Goal: Check status: Check status

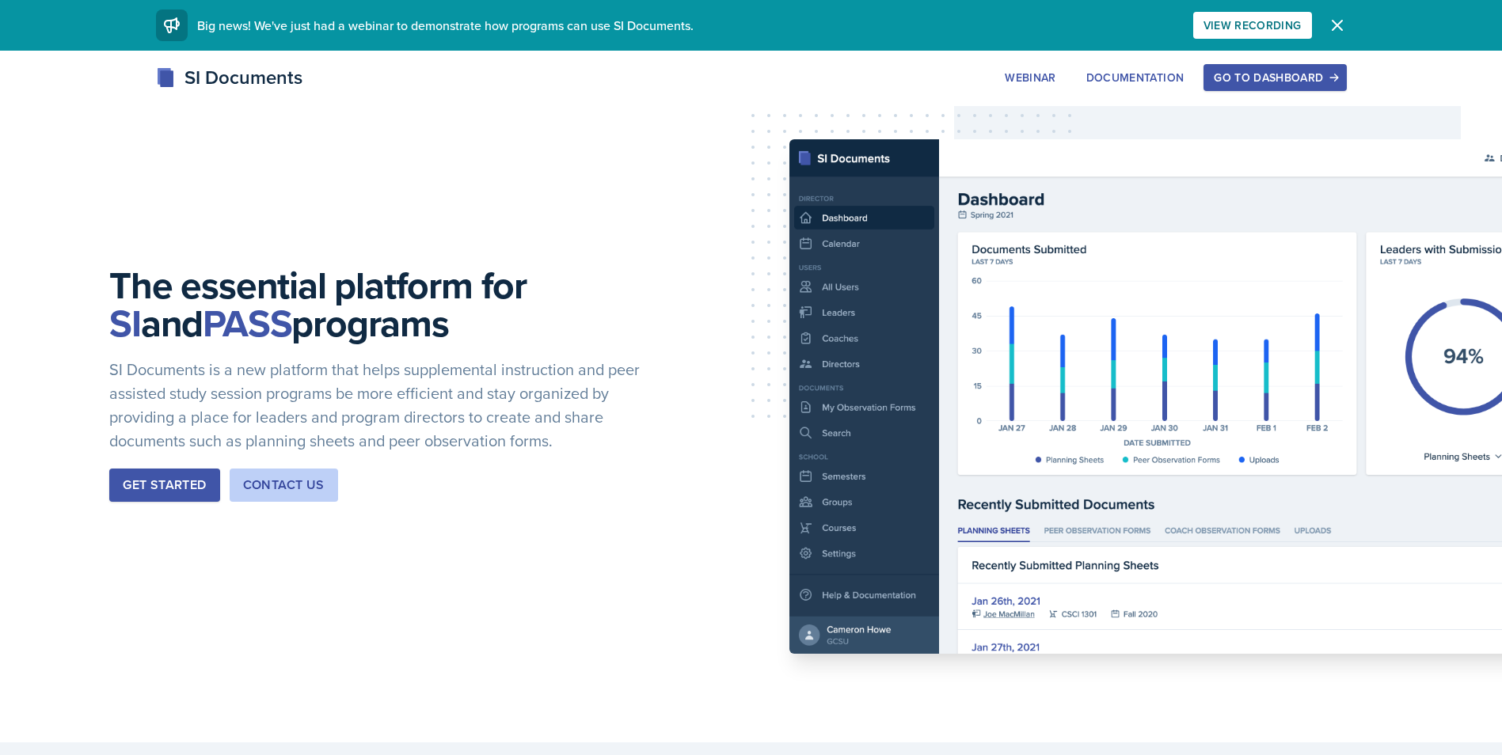
click at [1262, 66] on button "Go to Dashboard" at bounding box center [1274, 77] width 142 height 27
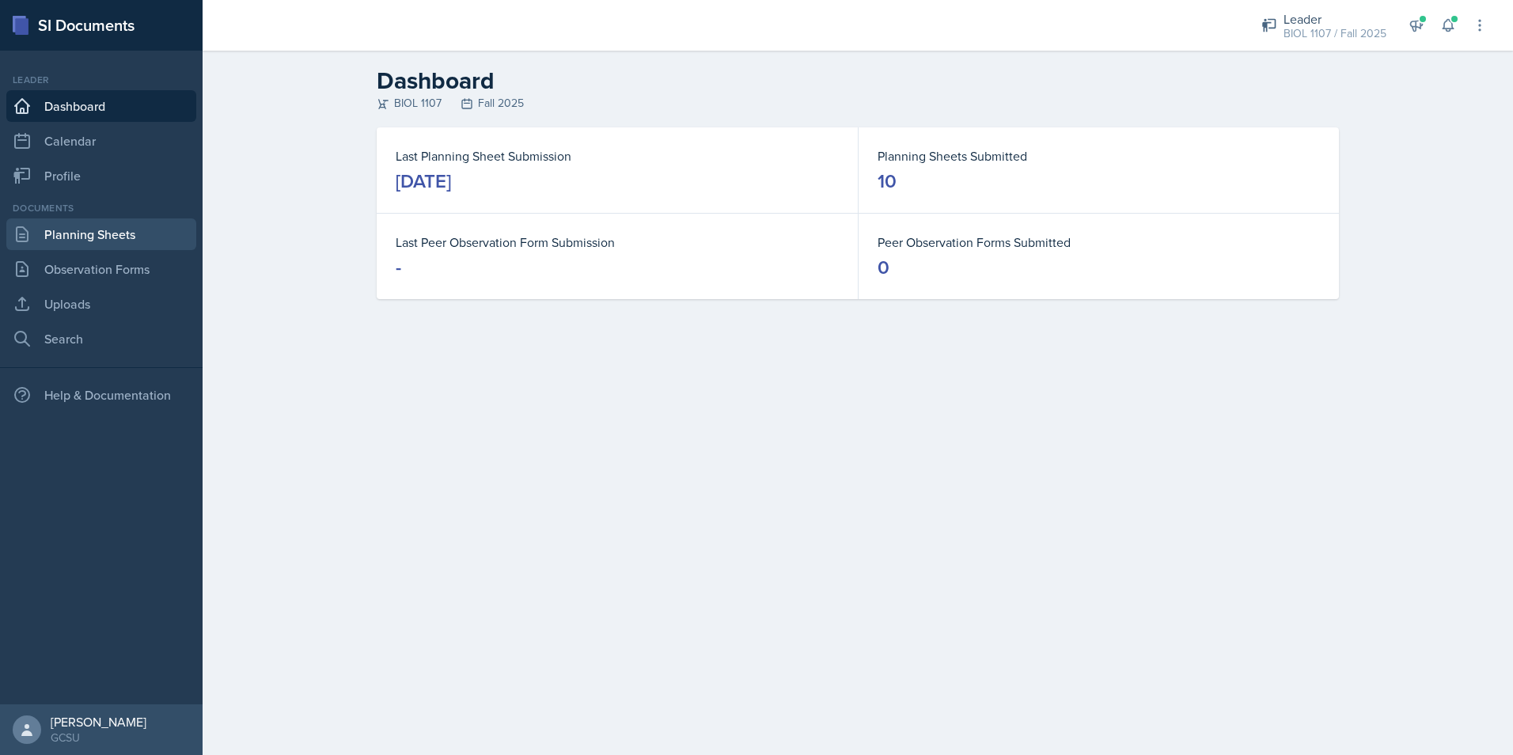
click at [115, 228] on link "Planning Sheets" at bounding box center [101, 234] width 190 height 32
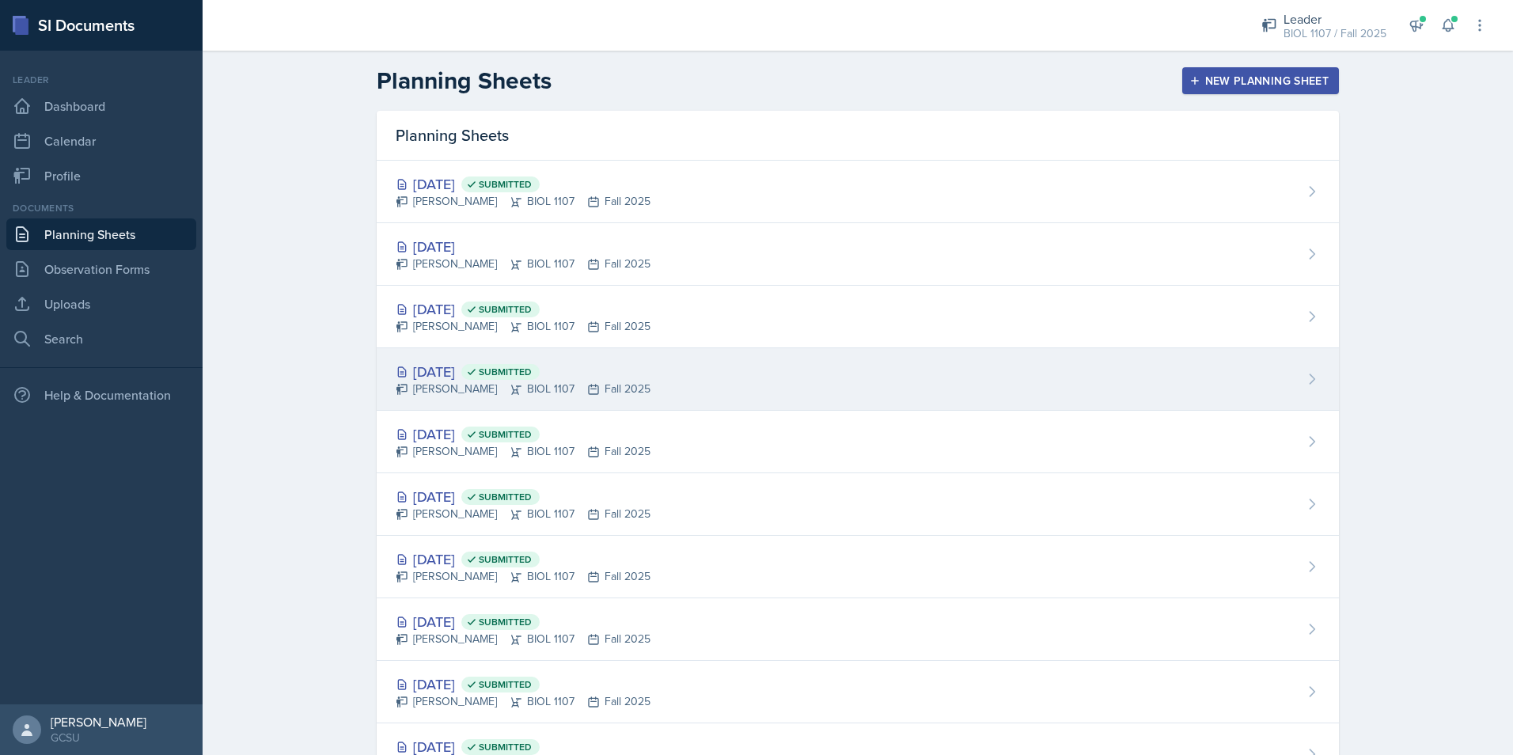
click at [640, 378] on div "[DATE] Submitted [PERSON_NAME] BIOL 1107 Fall 2025" at bounding box center [858, 379] width 962 height 63
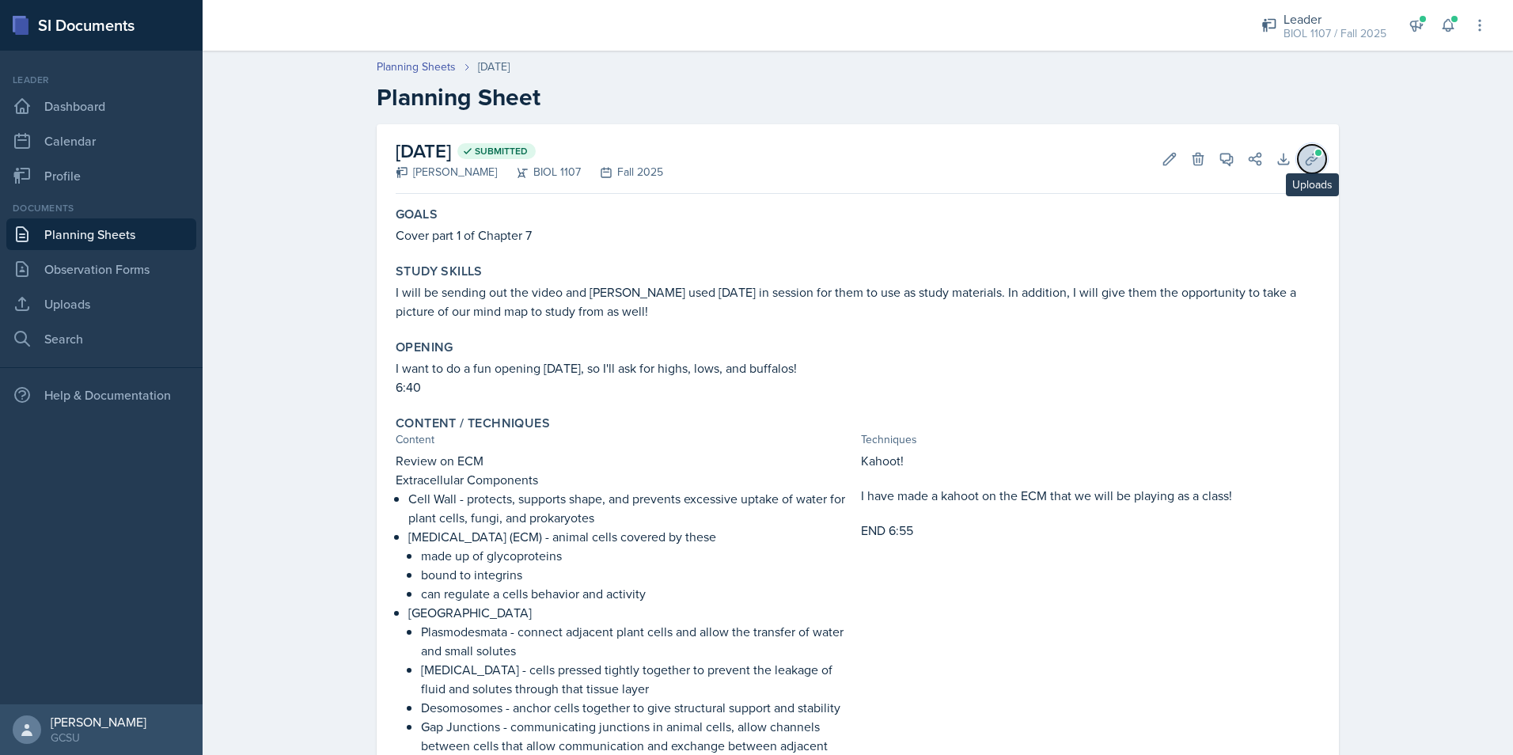
click at [1314, 154] on span at bounding box center [1318, 152] width 9 height 9
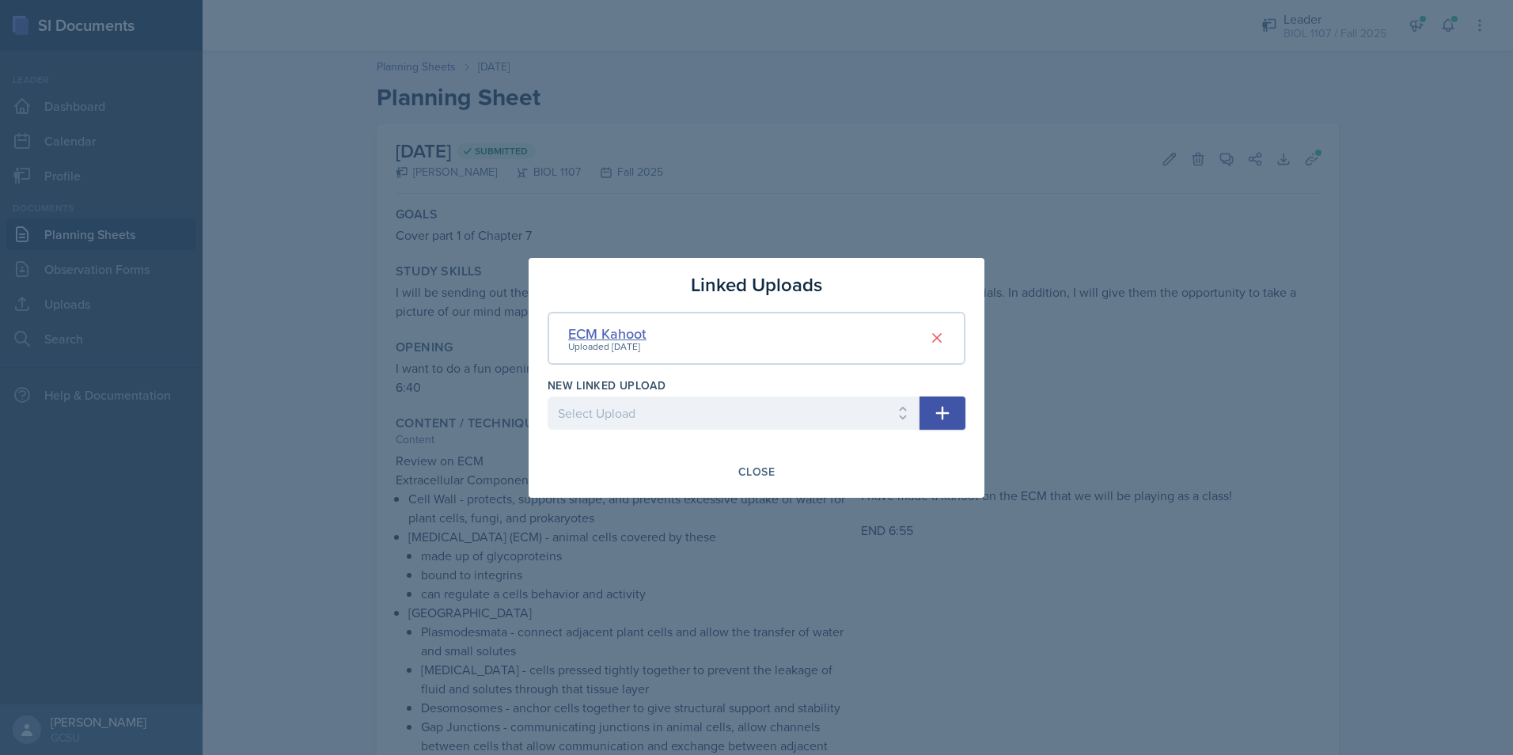
click at [631, 327] on div "ECM Kahoot" at bounding box center [607, 333] width 78 height 21
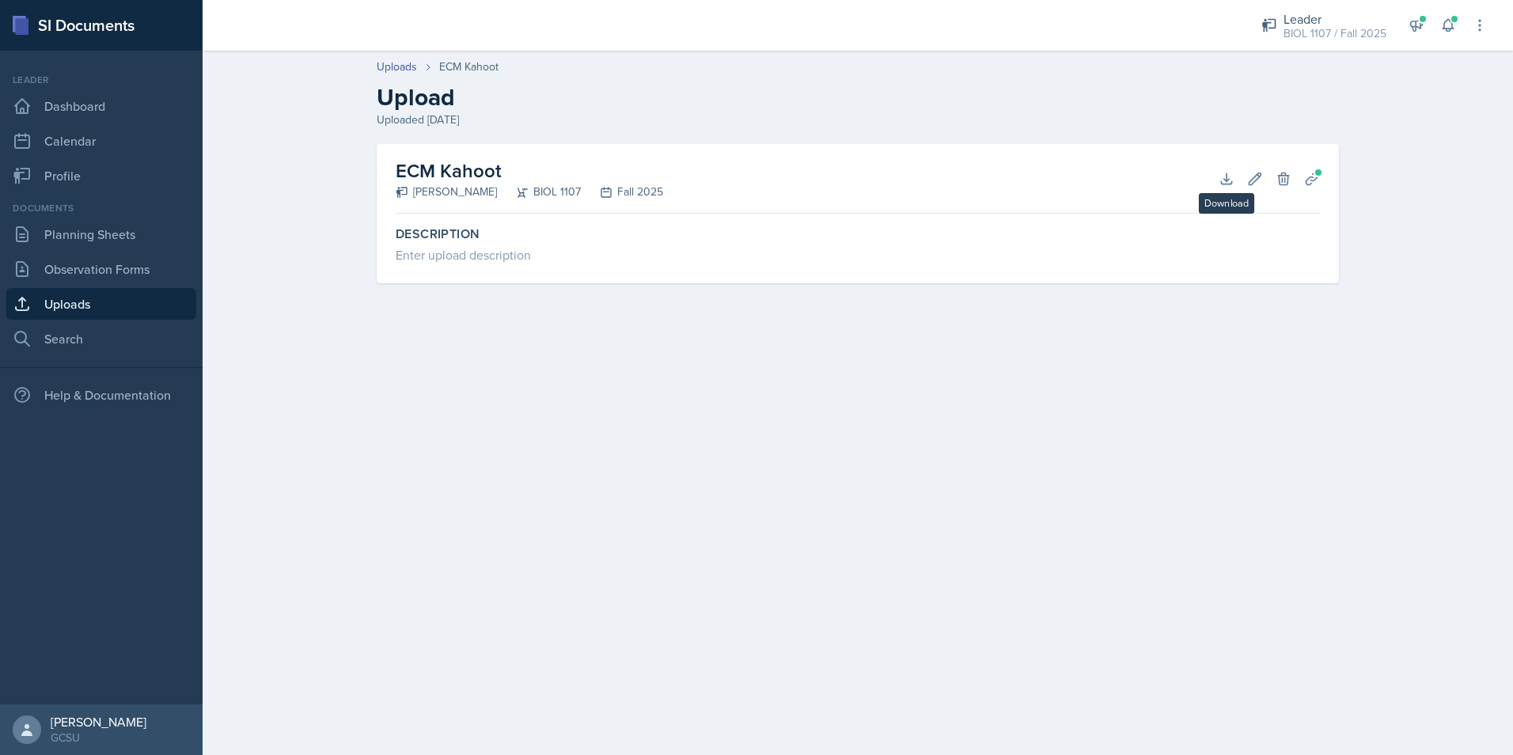
click at [1210, 173] on div "ECM Kahoot [PERSON_NAME] BIOL 1107 Fall 2025 Download Edit Delete Planning Shee…" at bounding box center [858, 179] width 924 height 70
click at [1228, 175] on icon at bounding box center [1227, 179] width 16 height 16
click at [1049, 48] on div at bounding box center [717, 25] width 1005 height 51
click at [403, 63] on link "Uploads" at bounding box center [397, 67] width 40 height 17
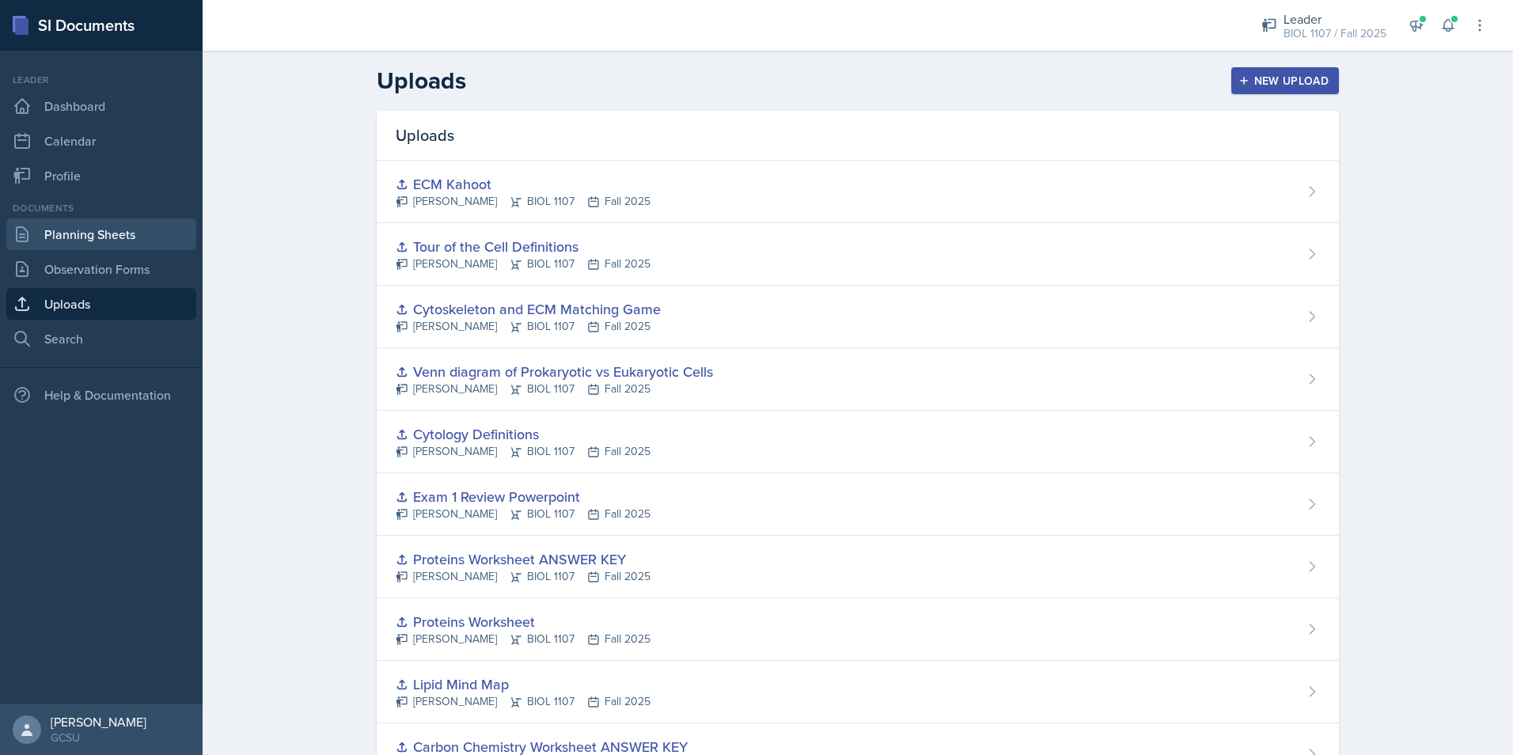
click at [85, 230] on link "Planning Sheets" at bounding box center [101, 234] width 190 height 32
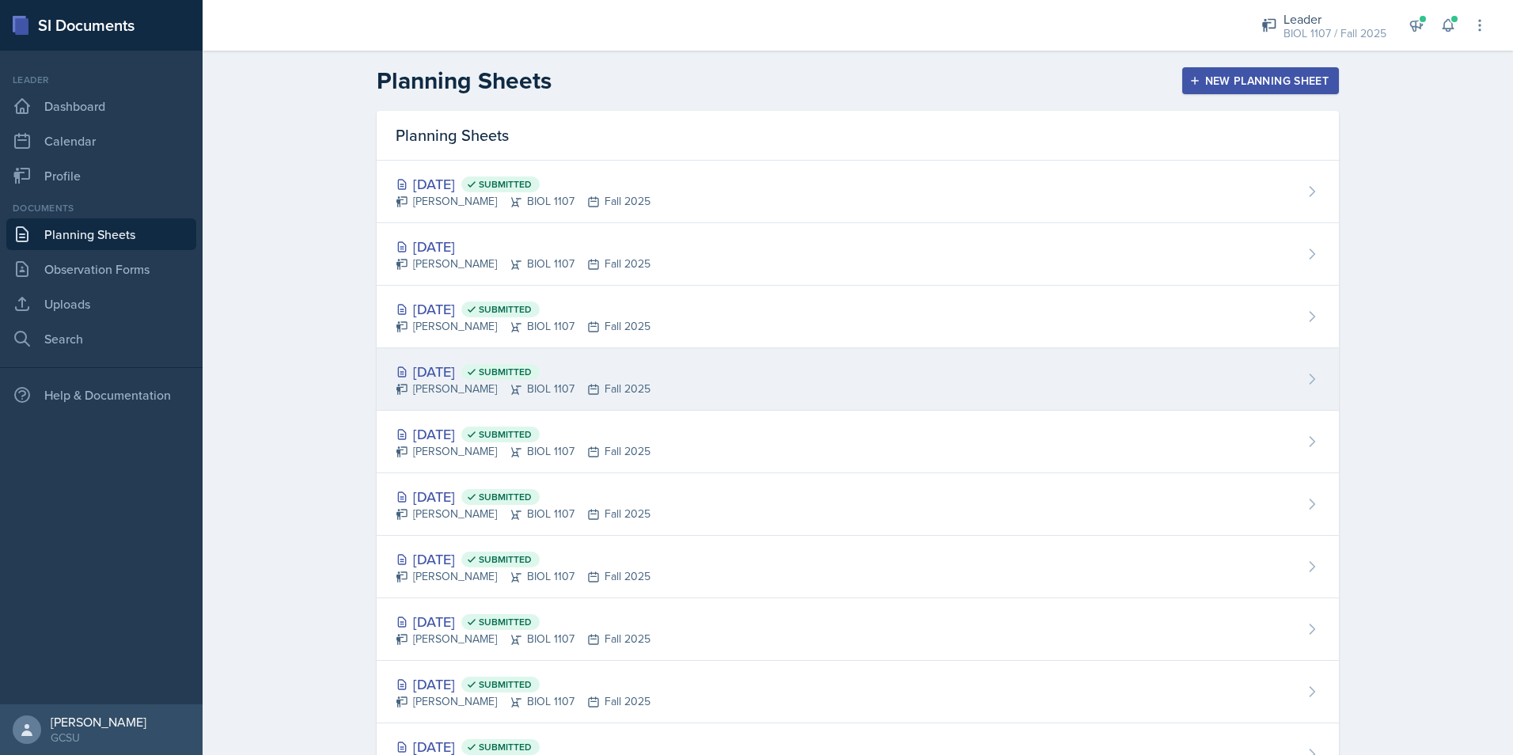
click at [625, 362] on div "[DATE] Submitted [PERSON_NAME] BIOL 1107 Fall 2025" at bounding box center [858, 379] width 962 height 63
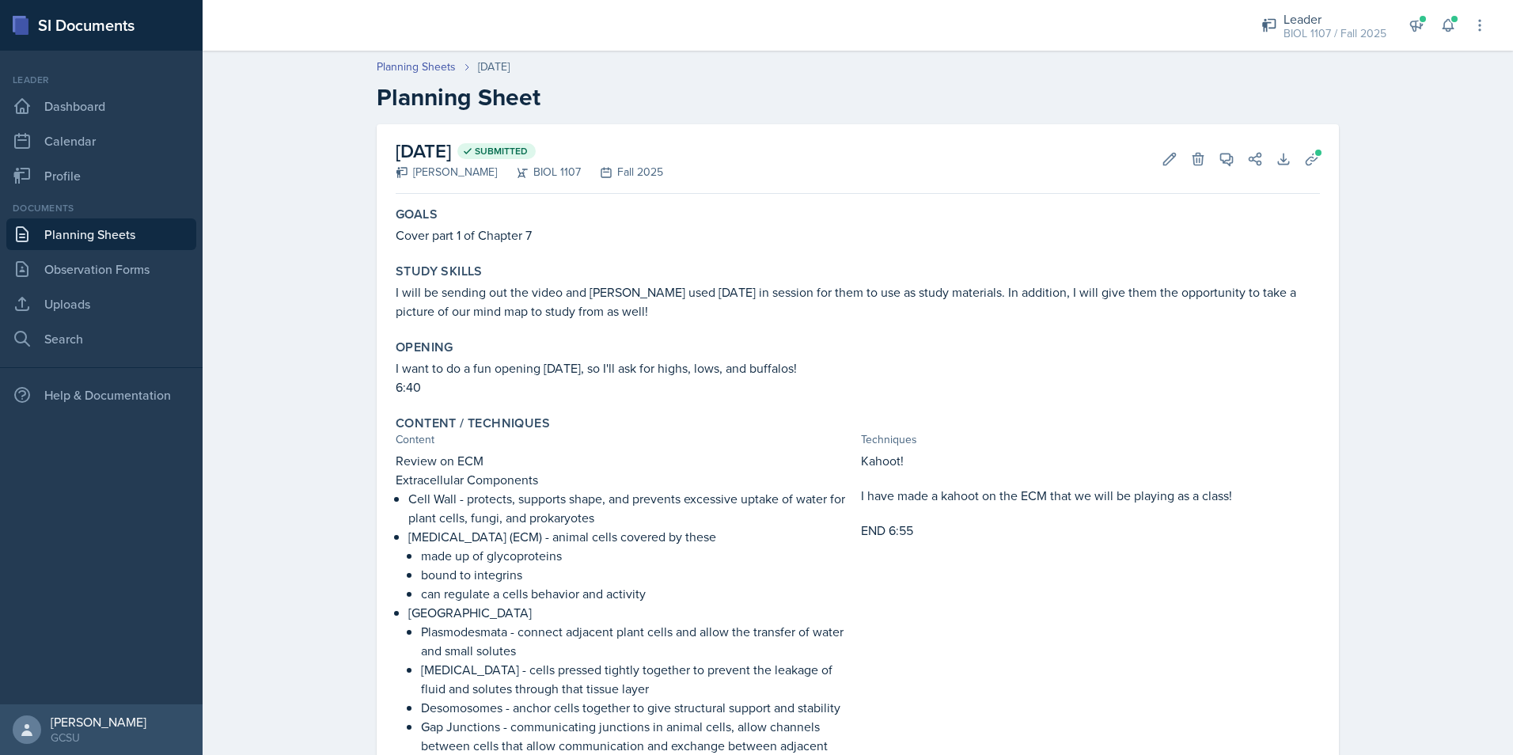
scroll to position [317, 0]
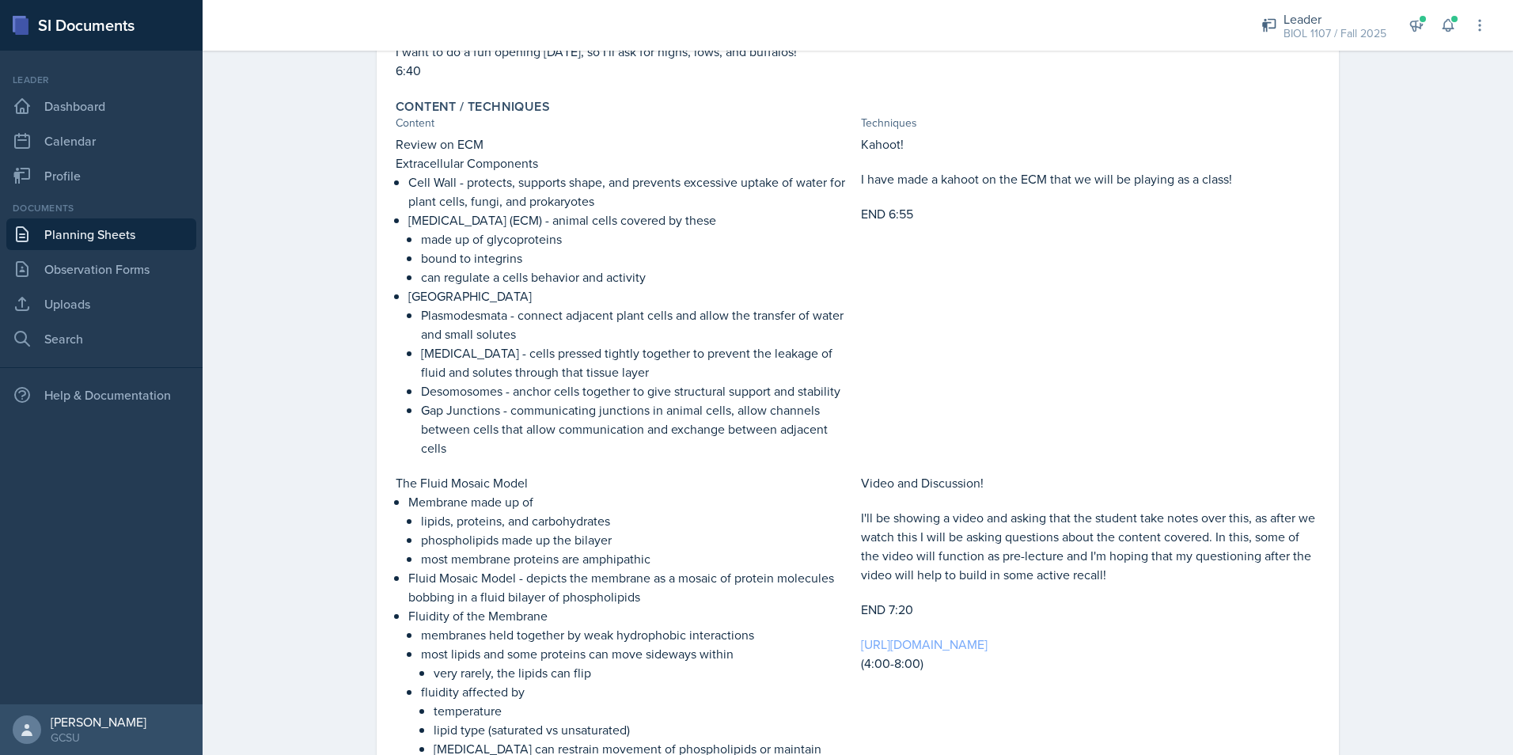
click at [988, 636] on link "[URL][DOMAIN_NAME]" at bounding box center [924, 644] width 127 height 17
